Goal: Transaction & Acquisition: Purchase product/service

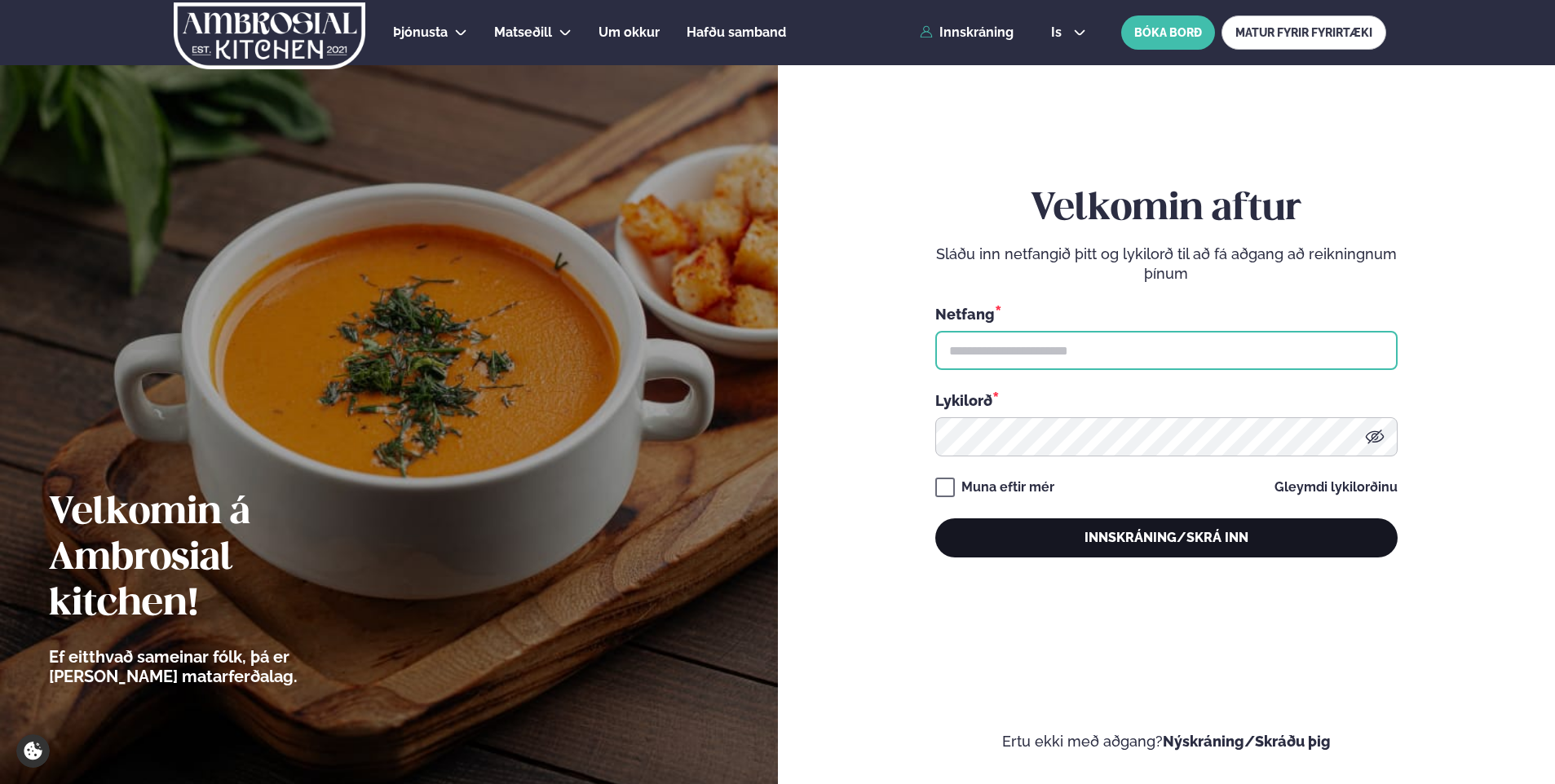
type input "**********"
click at [1189, 542] on button "Innskráning/Skrá inn" at bounding box center [1166, 538] width 462 height 39
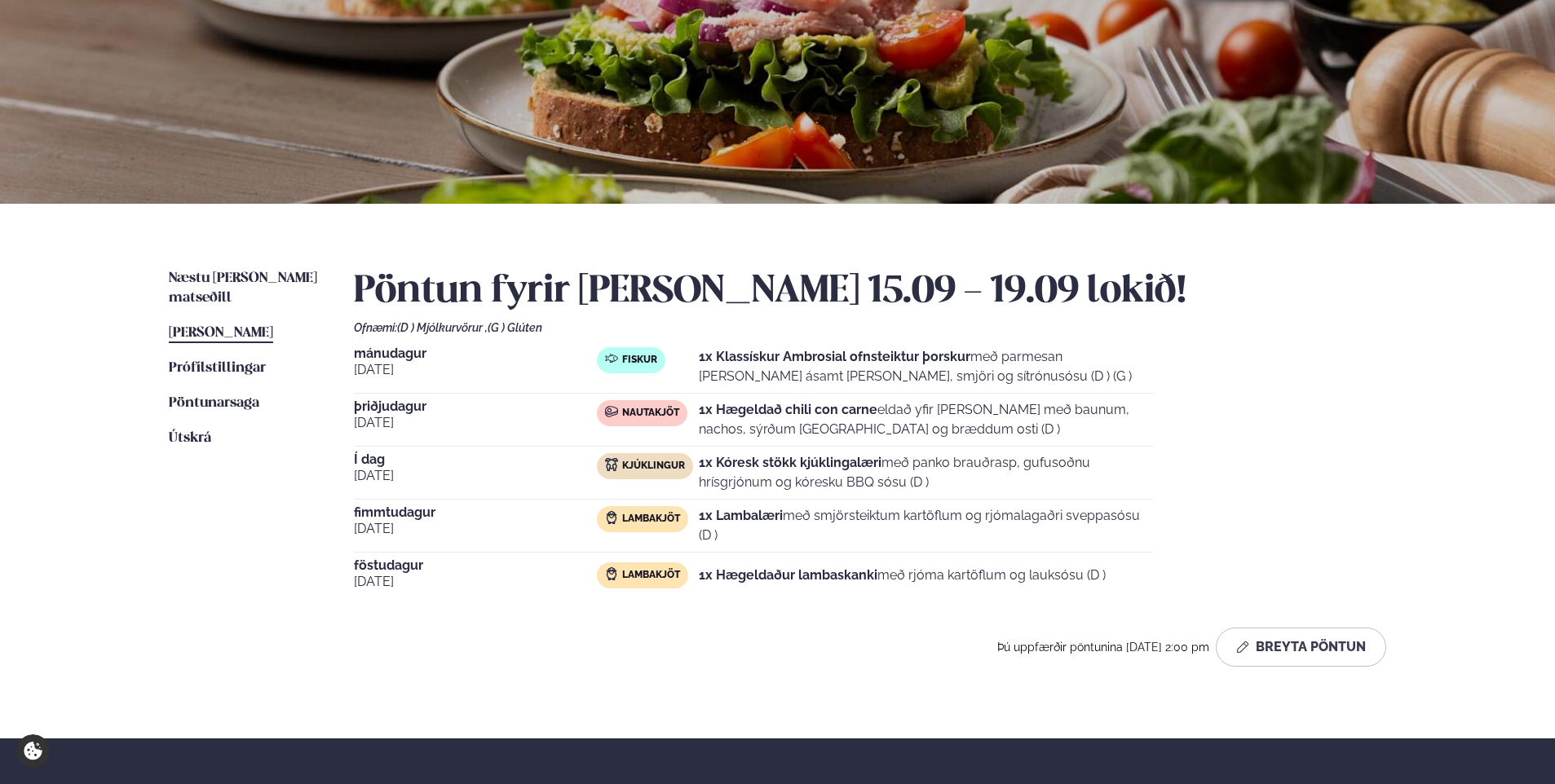
scroll to position [163, 0]
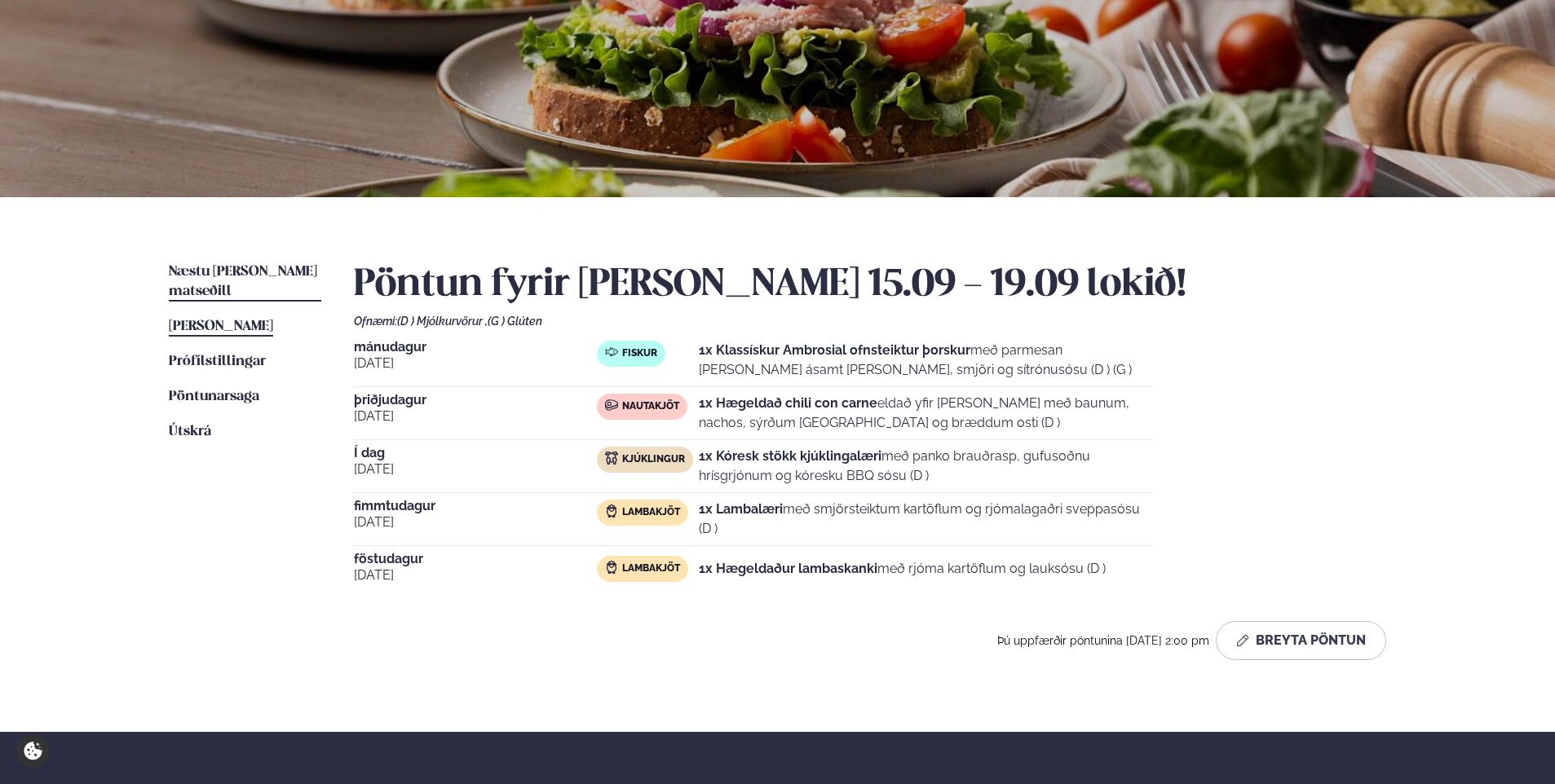
click at [245, 270] on span "Næstu [PERSON_NAME] matseðill" at bounding box center [243, 281] width 148 height 33
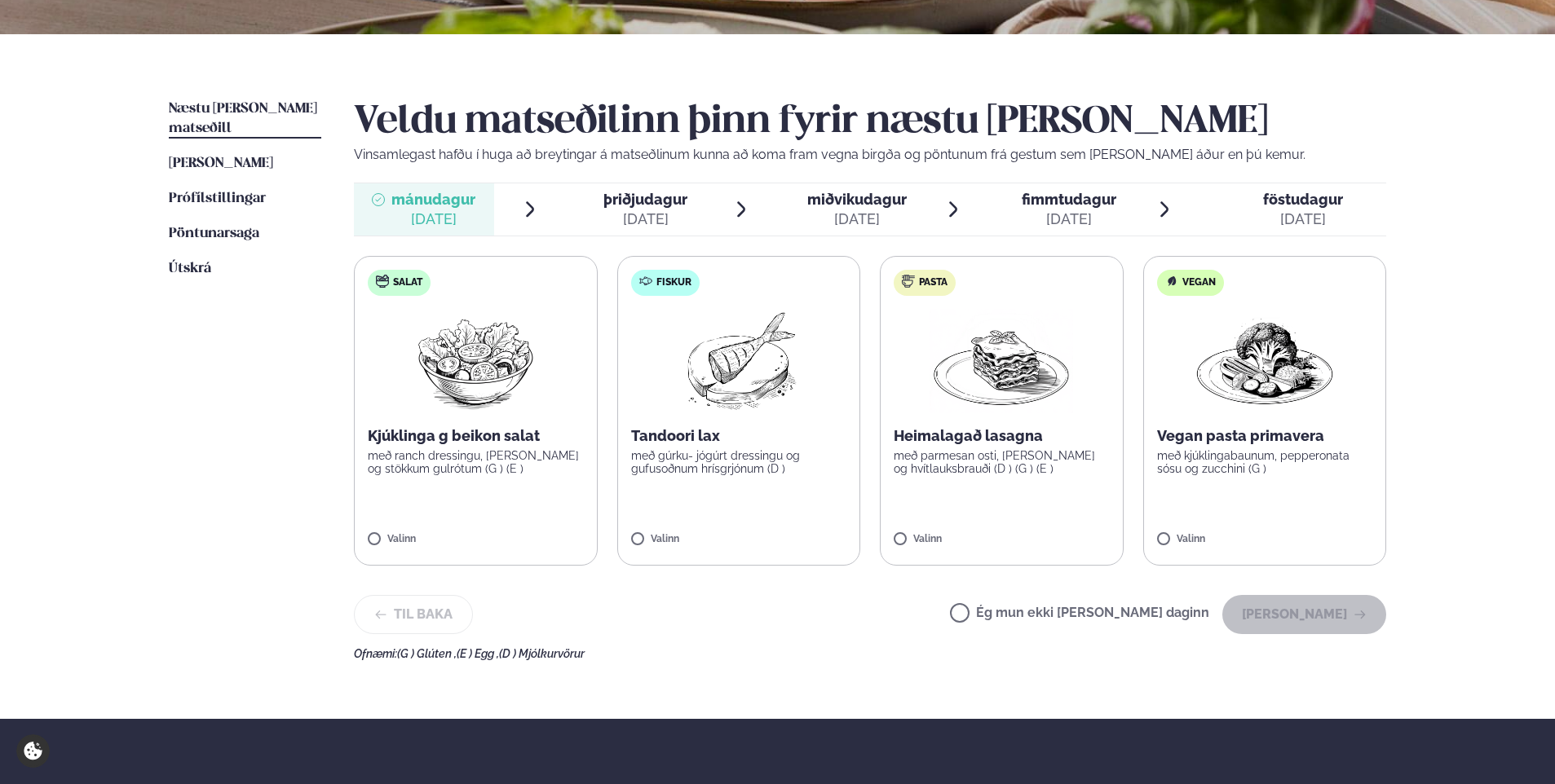
scroll to position [407, 0]
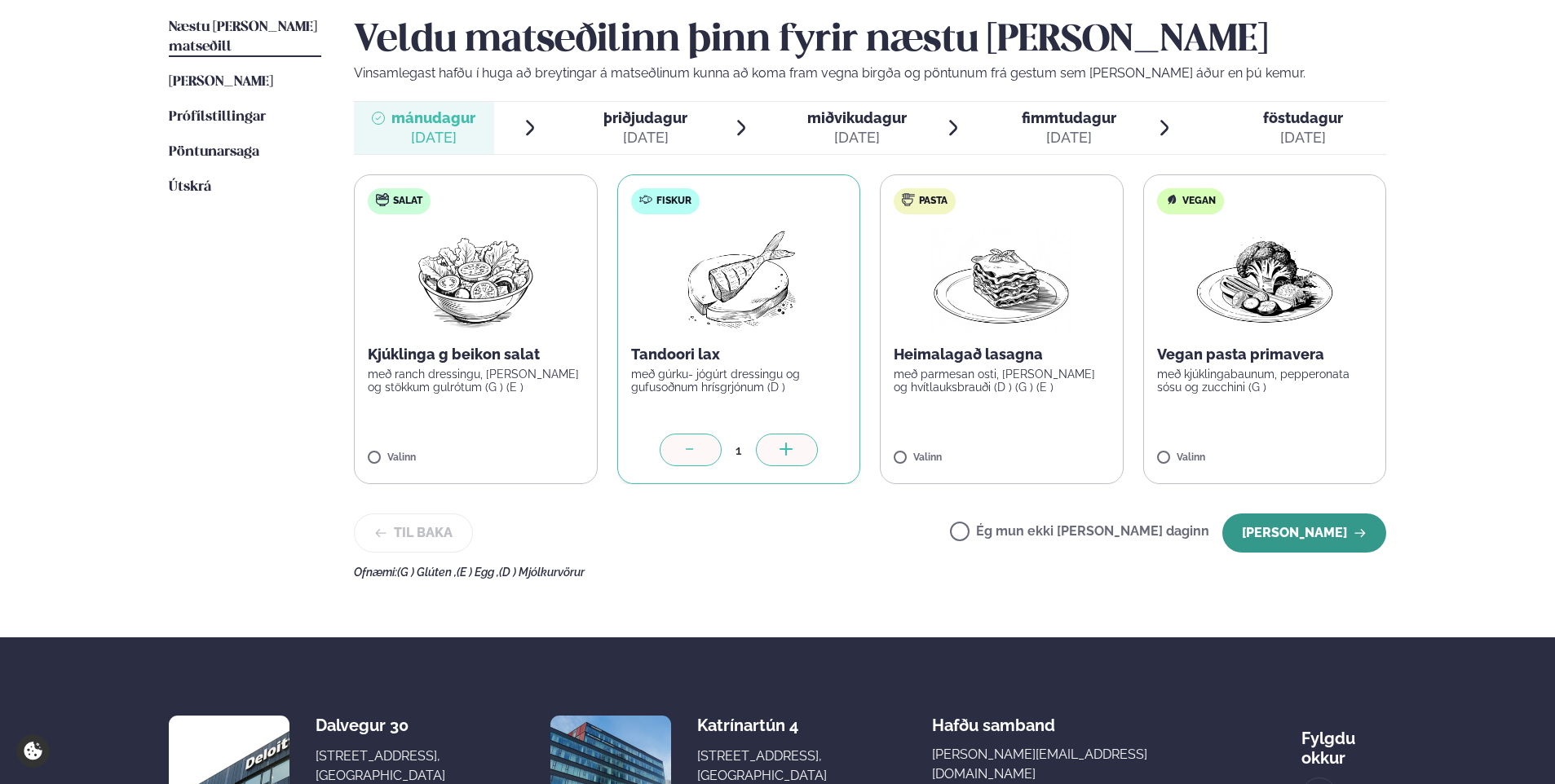
click at [1313, 528] on button "[PERSON_NAME]" at bounding box center [1304, 533] width 164 height 39
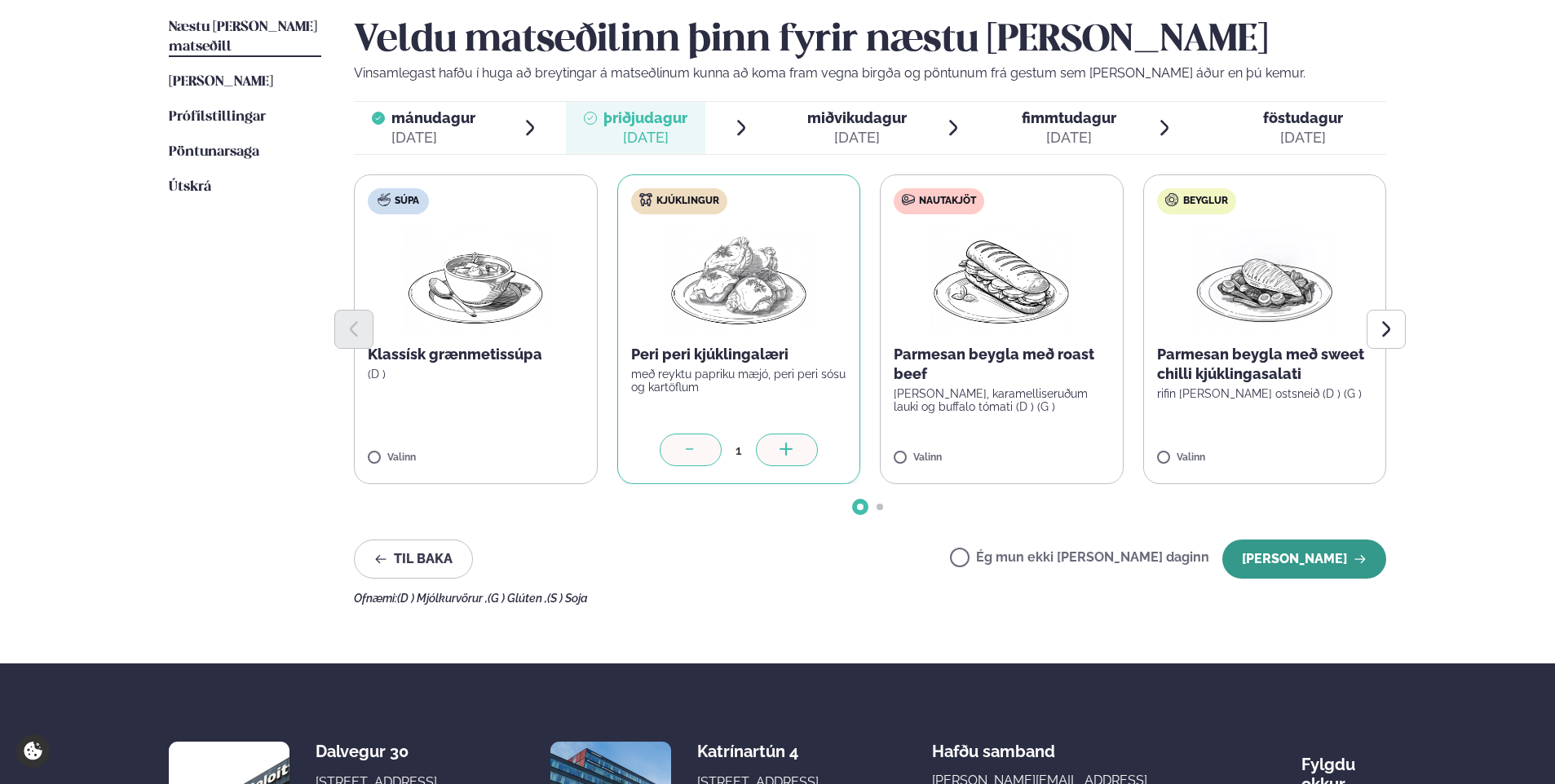
click at [1313, 555] on button "[PERSON_NAME]" at bounding box center [1304, 559] width 164 height 39
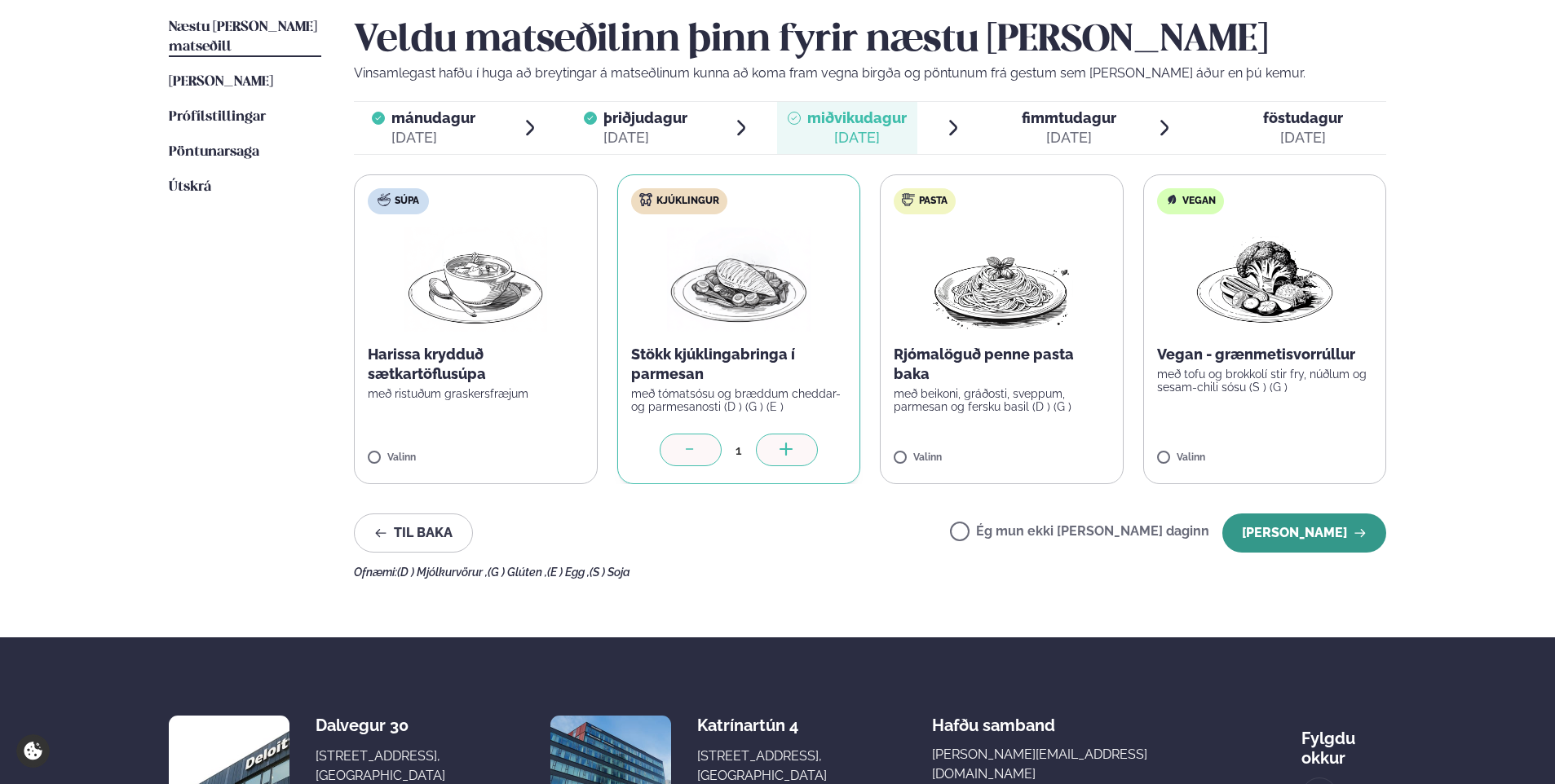
click at [1328, 536] on button "[PERSON_NAME]" at bounding box center [1304, 533] width 164 height 39
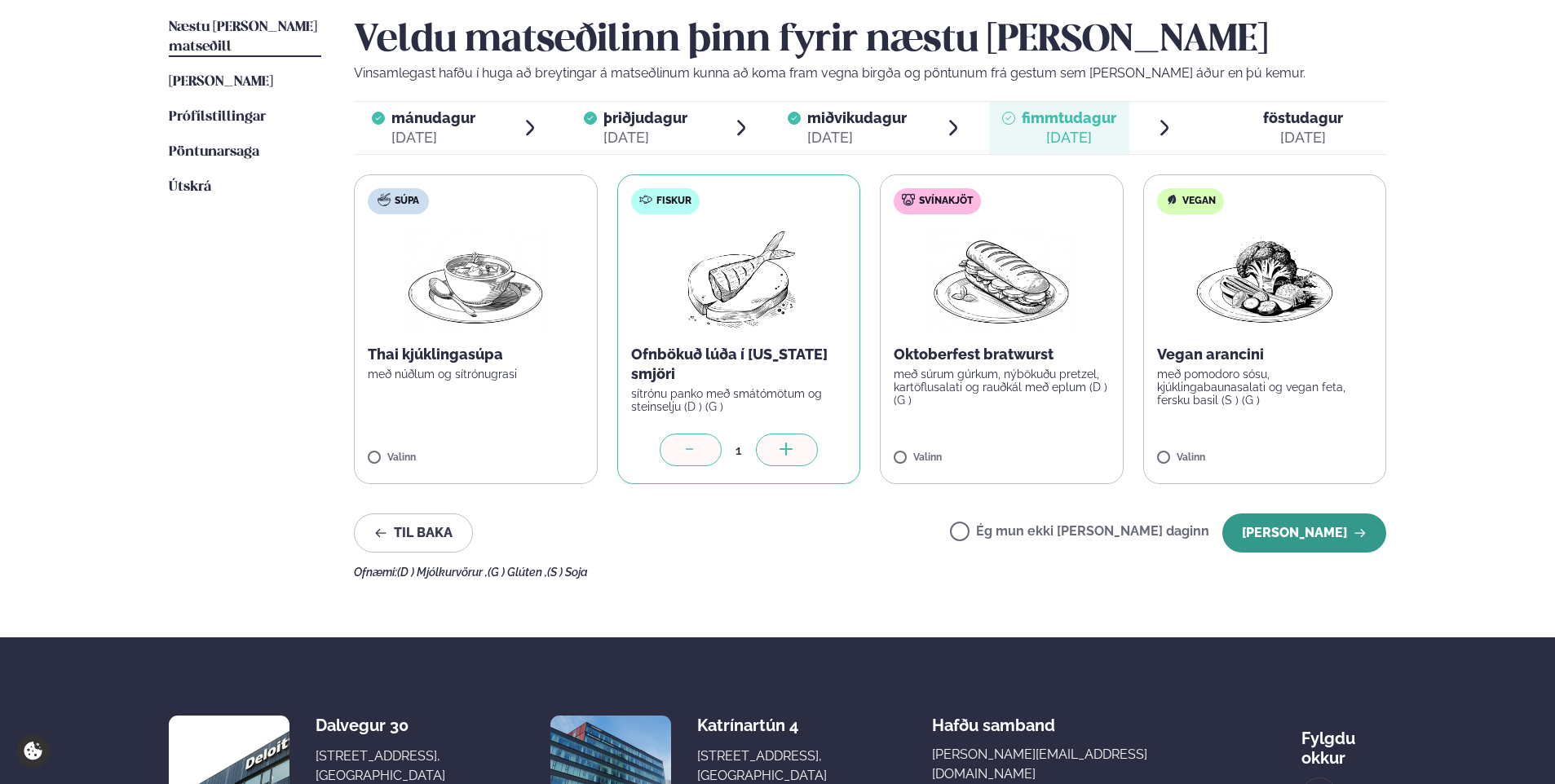
click at [1286, 529] on button "[PERSON_NAME]" at bounding box center [1304, 533] width 164 height 39
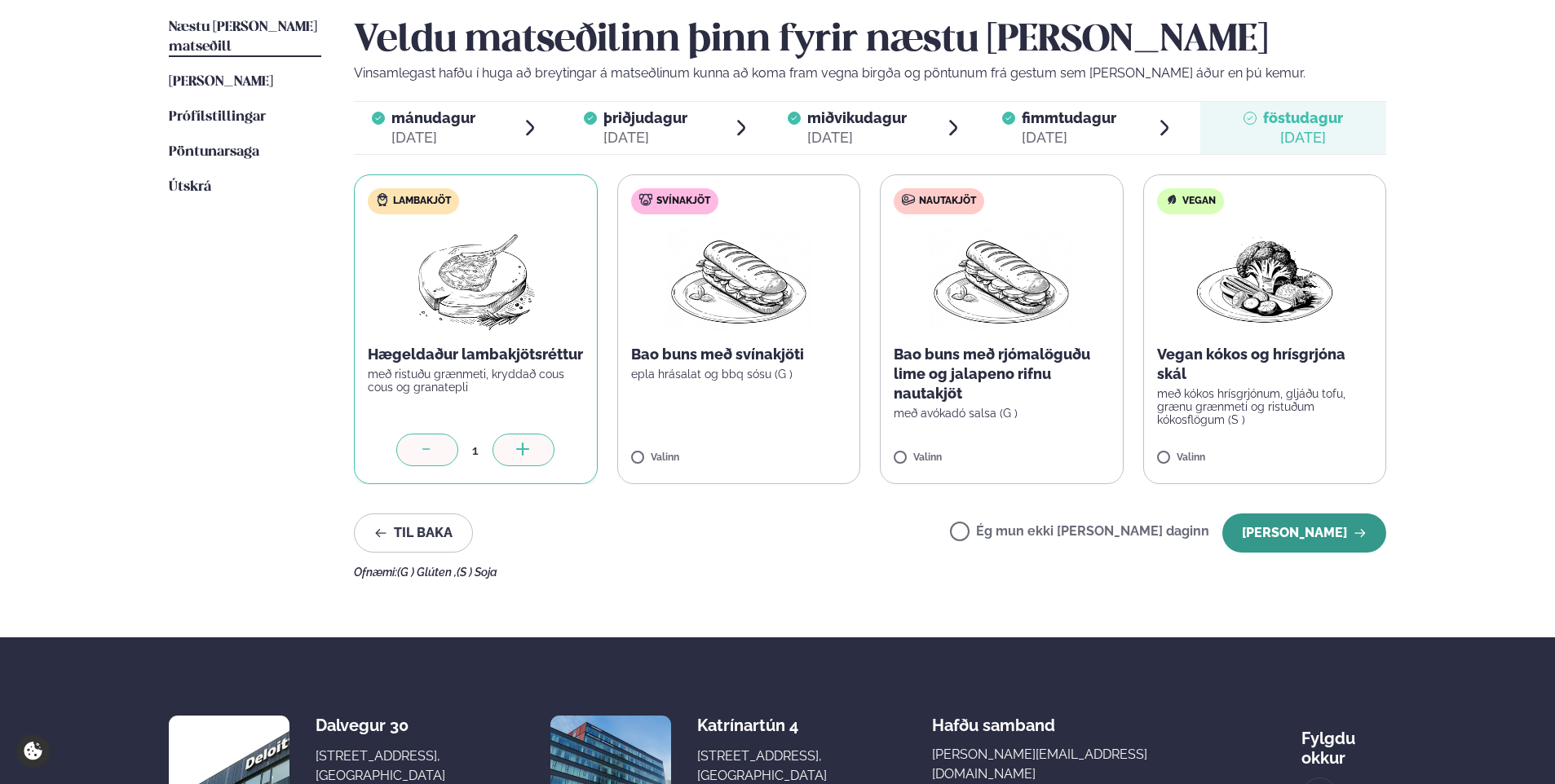
click at [1323, 527] on button "[PERSON_NAME]" at bounding box center [1304, 533] width 164 height 39
